Goal: Task Accomplishment & Management: Use online tool/utility

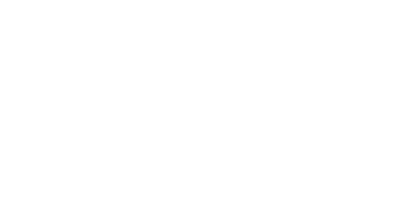
scroll to position [157, 0]
click at [341, 36] on button "Close" at bounding box center [329, 35] width 23 height 10
click at [84, 84] on button "Tracking" at bounding box center [54, 88] width 61 height 16
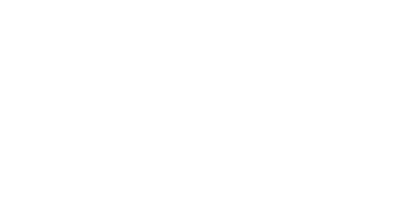
click at [248, 158] on icon "button" at bounding box center [246, 159] width 3 height 4
click at [201, 99] on button "Clock On" at bounding box center [183, 101] width 35 height 10
click at [256, 158] on button "button" at bounding box center [252, 159] width 8 height 8
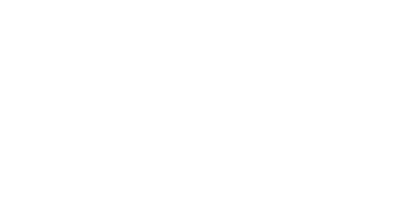
click at [201, 99] on button "Clock Off" at bounding box center [183, 101] width 35 height 10
click at [341, 33] on button "Close" at bounding box center [329, 35] width 23 height 10
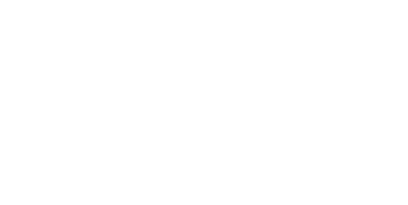
click at [67, 54] on div "Collaborate" at bounding box center [53, 56] width 25 height 6
click at [84, 84] on button "Tracking" at bounding box center [54, 88] width 61 height 16
click at [248, 157] on icon "button" at bounding box center [246, 159] width 3 height 4
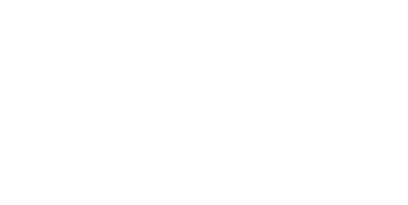
click at [201, 99] on button "Clock On" at bounding box center [183, 101] width 35 height 10
